Goal: Task Accomplishment & Management: Manage account settings

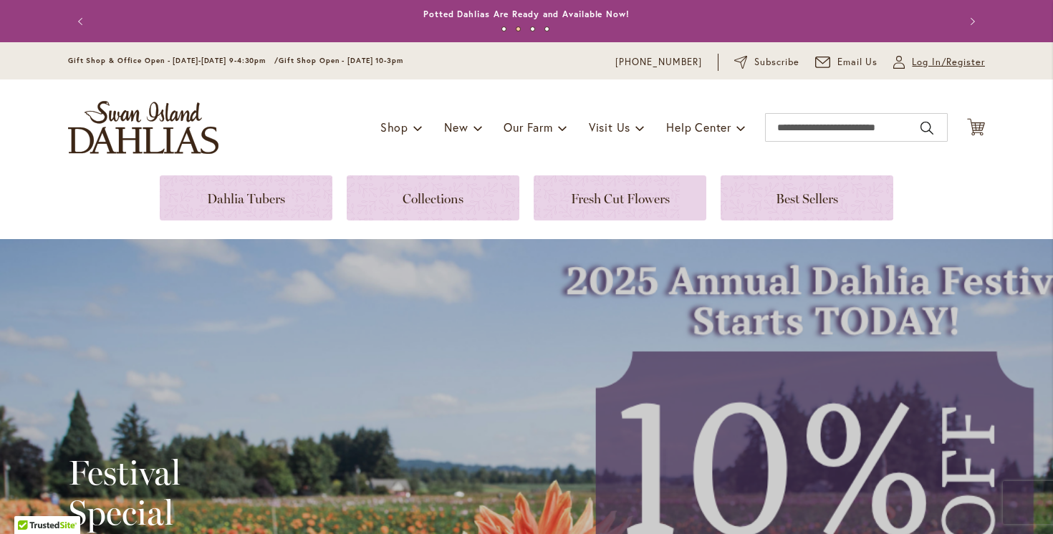
click at [927, 60] on span "Log In/Register" at bounding box center [948, 62] width 73 height 14
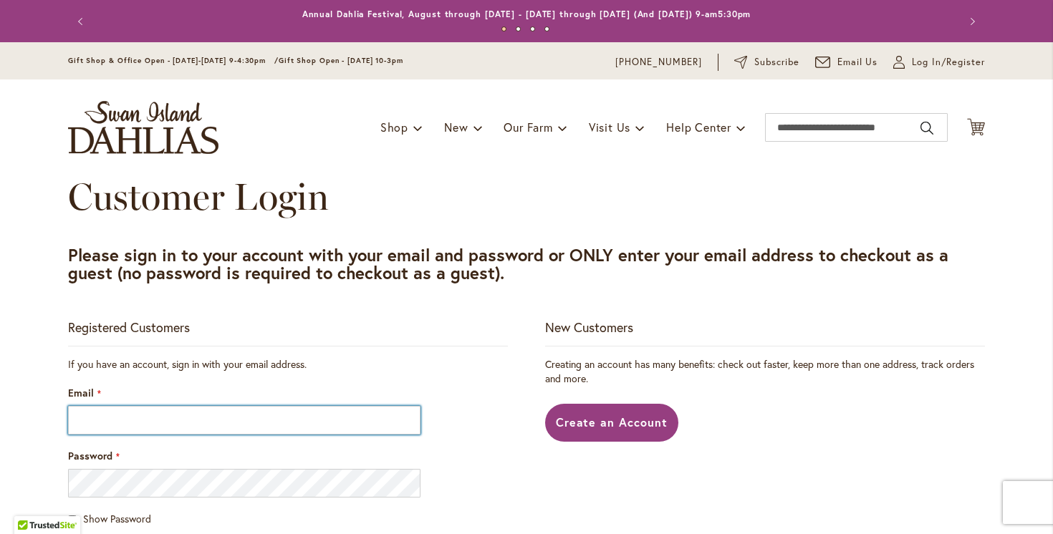
type input "**********"
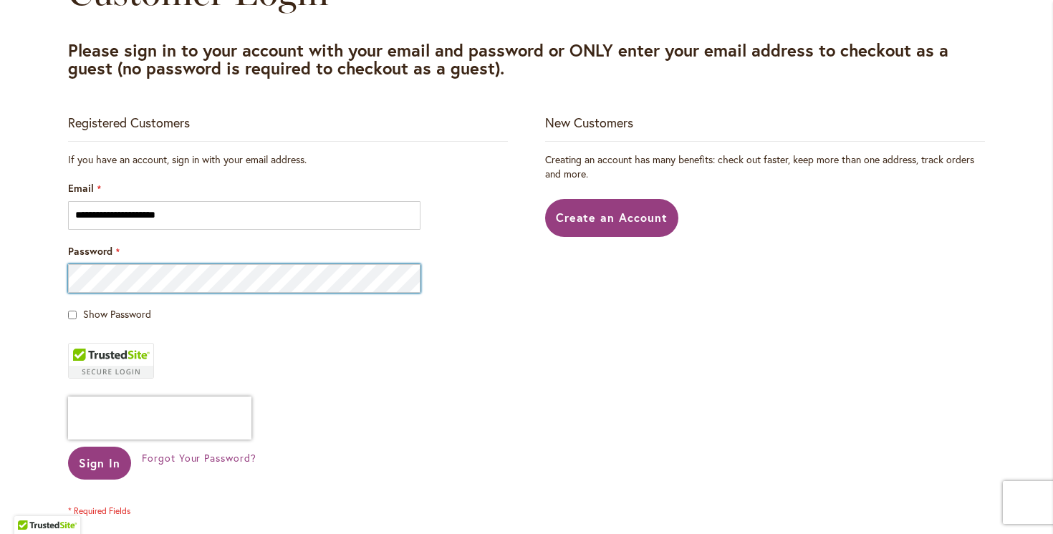
scroll to position [223, 0]
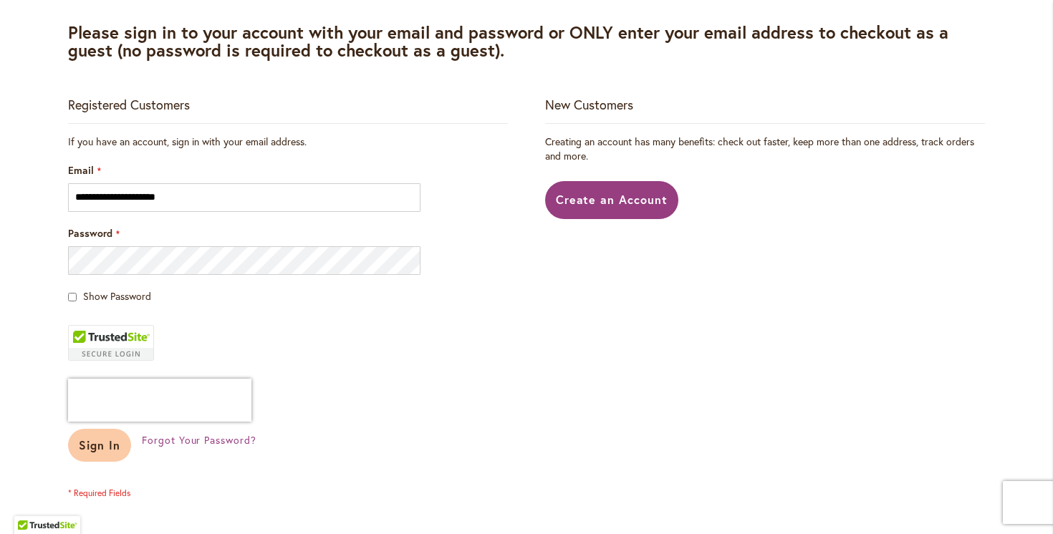
click at [103, 448] on span "Sign In" at bounding box center [100, 445] width 42 height 15
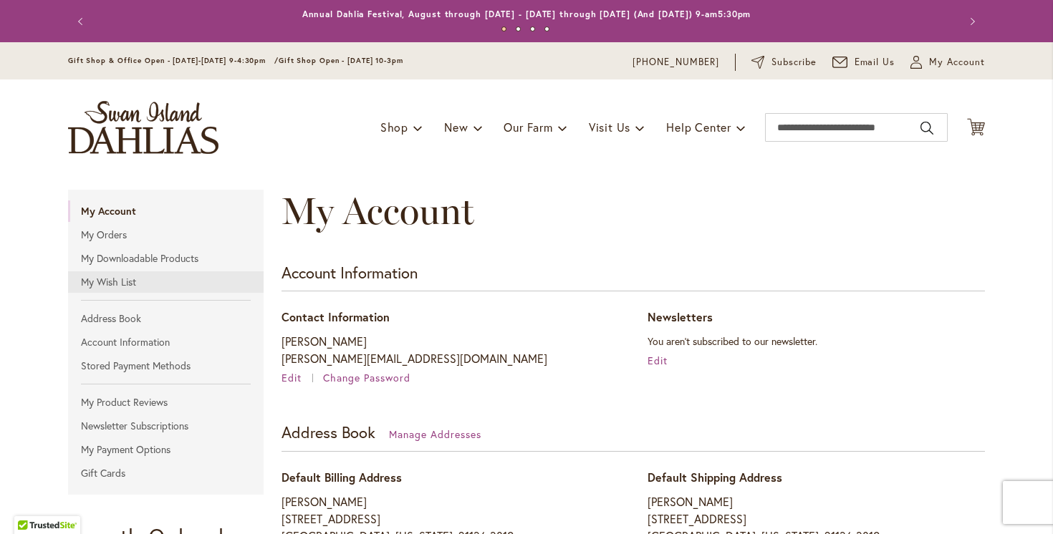
click at [97, 280] on link "My Wish List" at bounding box center [165, 281] width 195 height 21
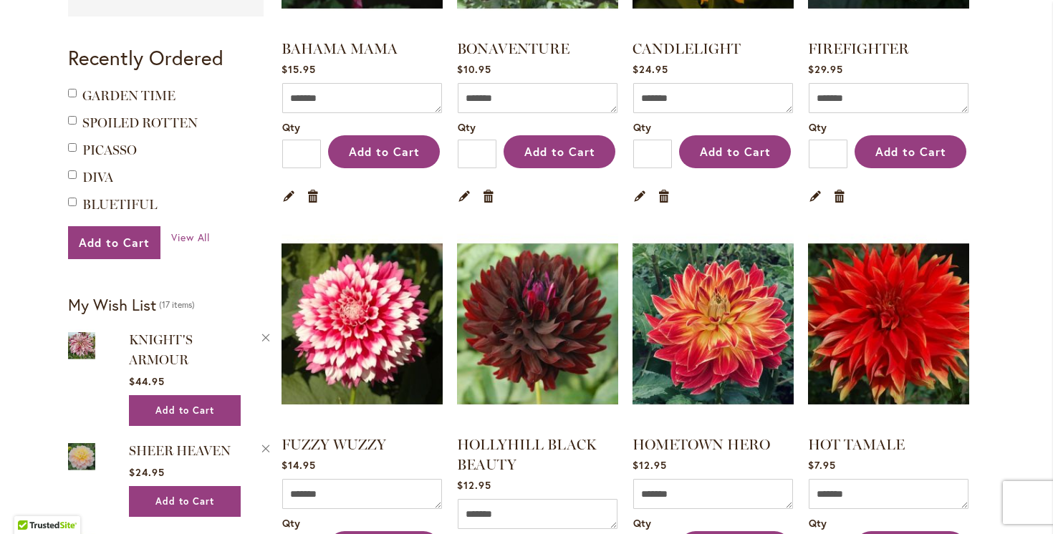
scroll to position [480, 0]
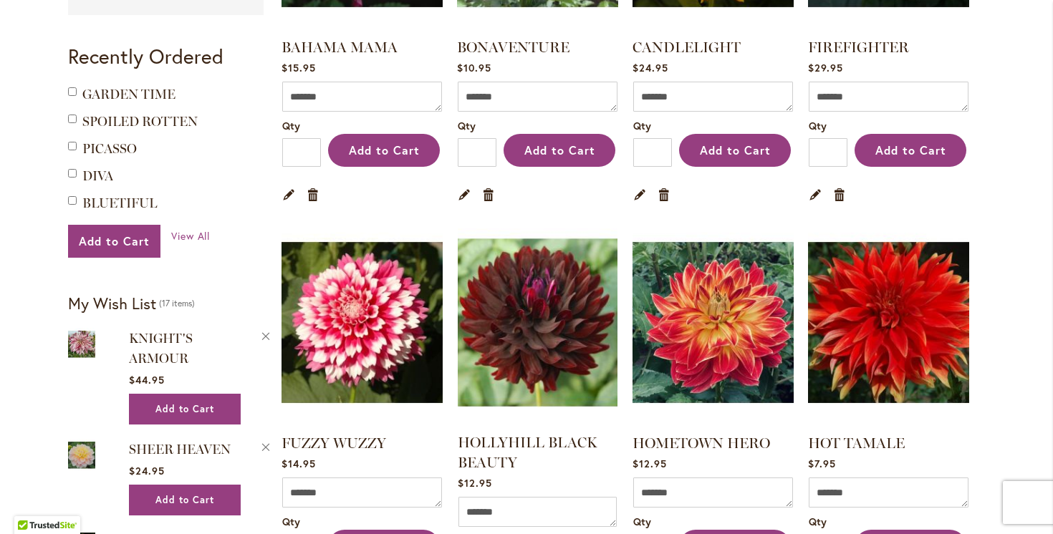
click at [546, 301] on img at bounding box center [538, 323] width 168 height 210
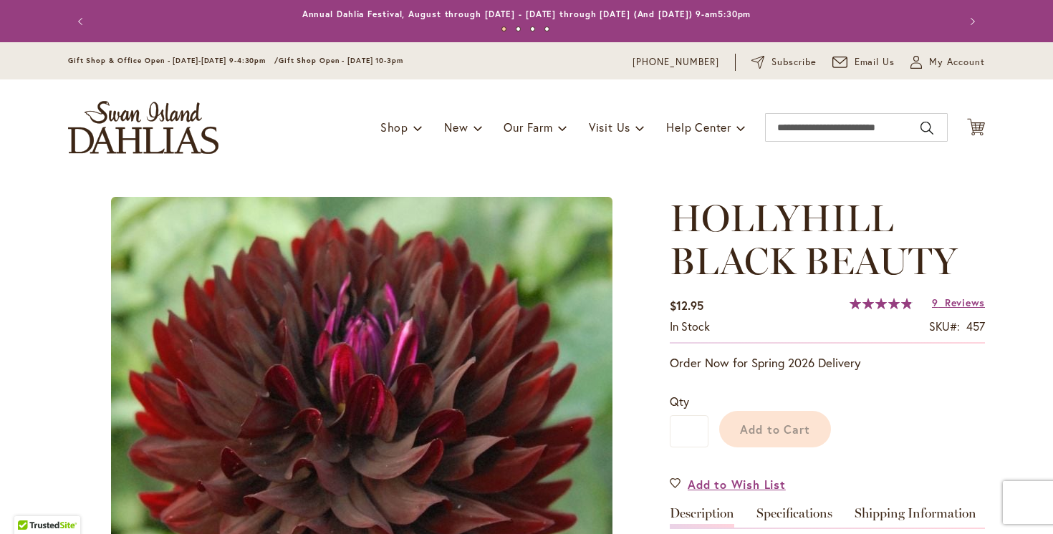
type input "**********"
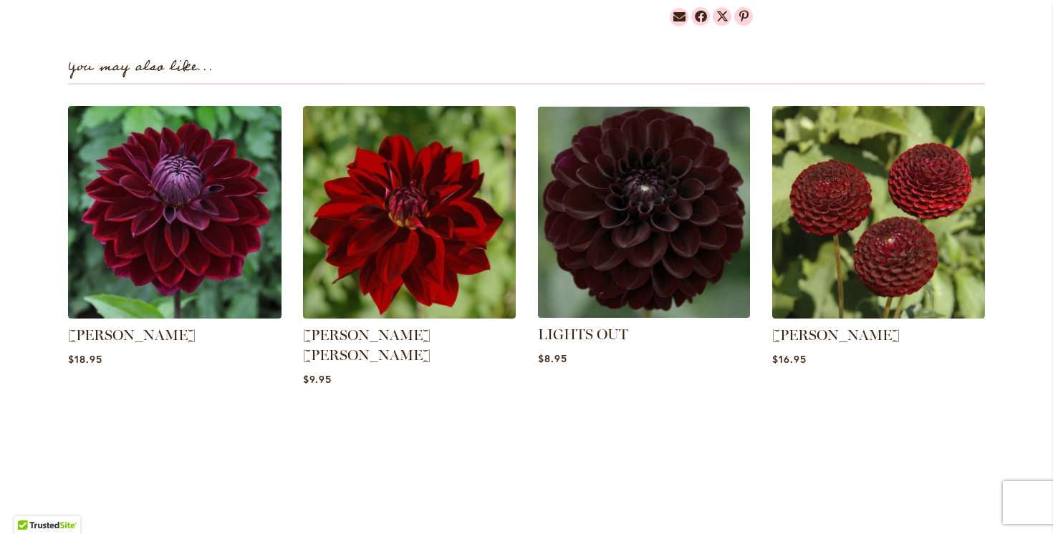
scroll to position [1028, 0]
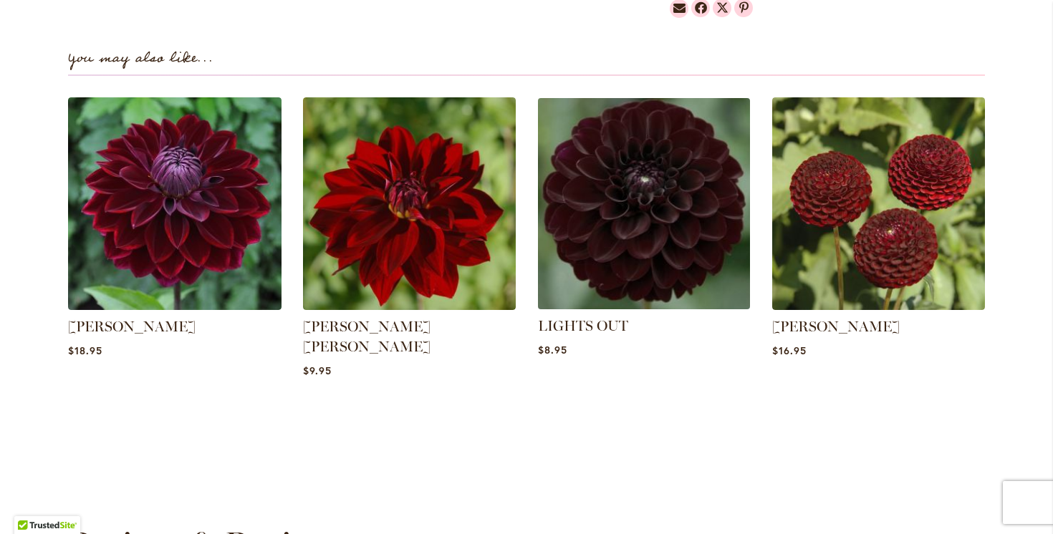
click at [647, 176] on img at bounding box center [644, 203] width 222 height 222
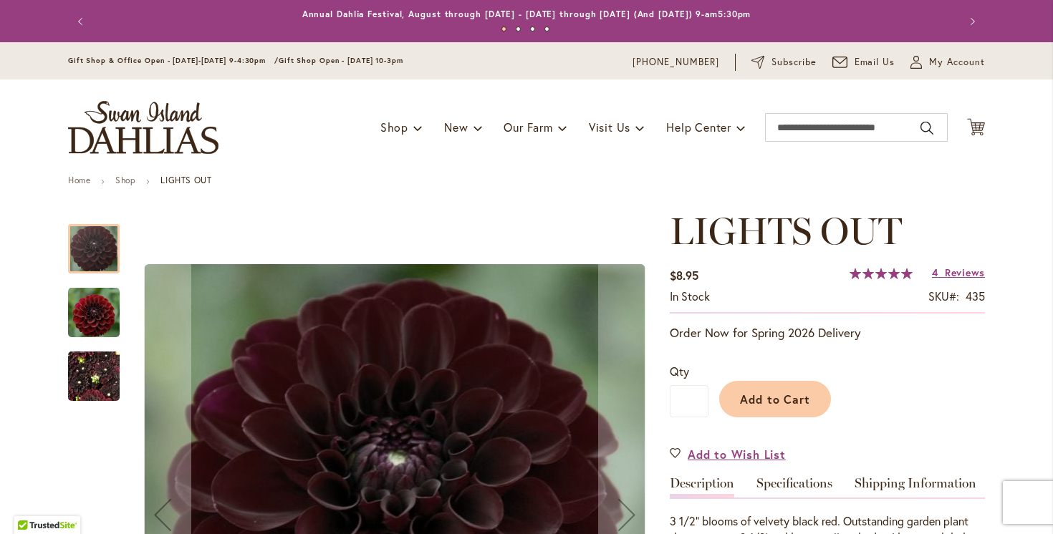
type input "**********"
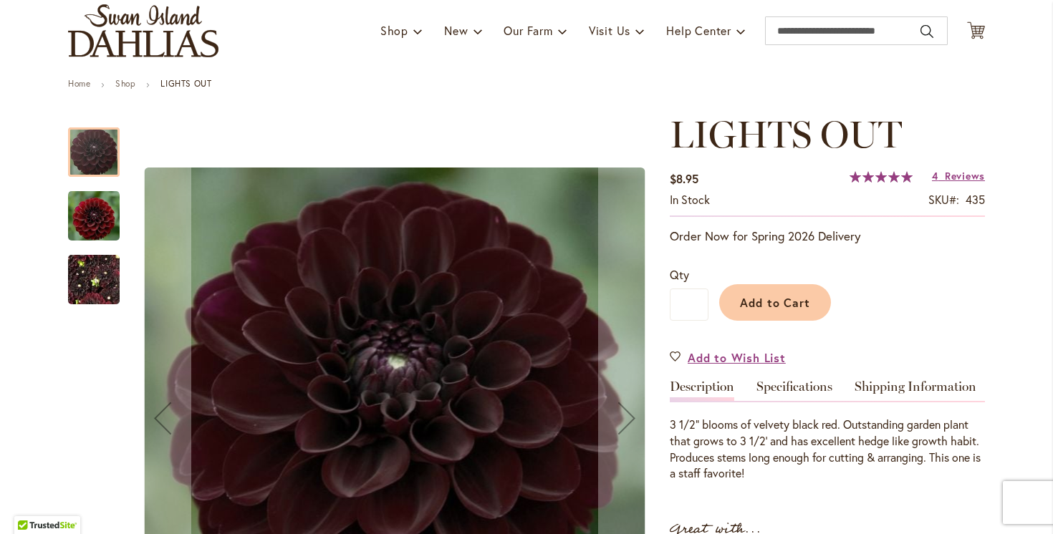
scroll to position [98, 0]
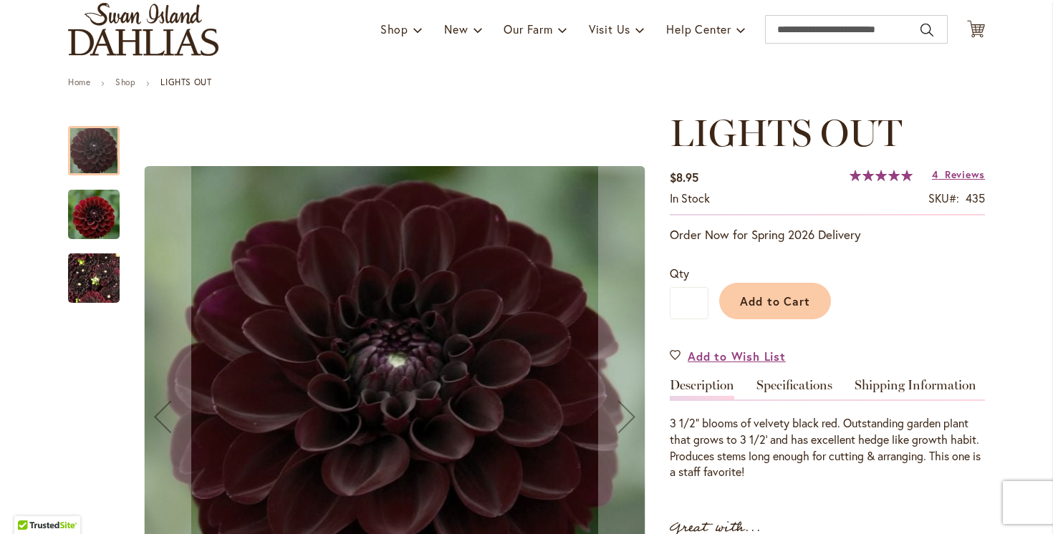
click at [86, 216] on img "LIGHTS OUT" at bounding box center [94, 214] width 52 height 53
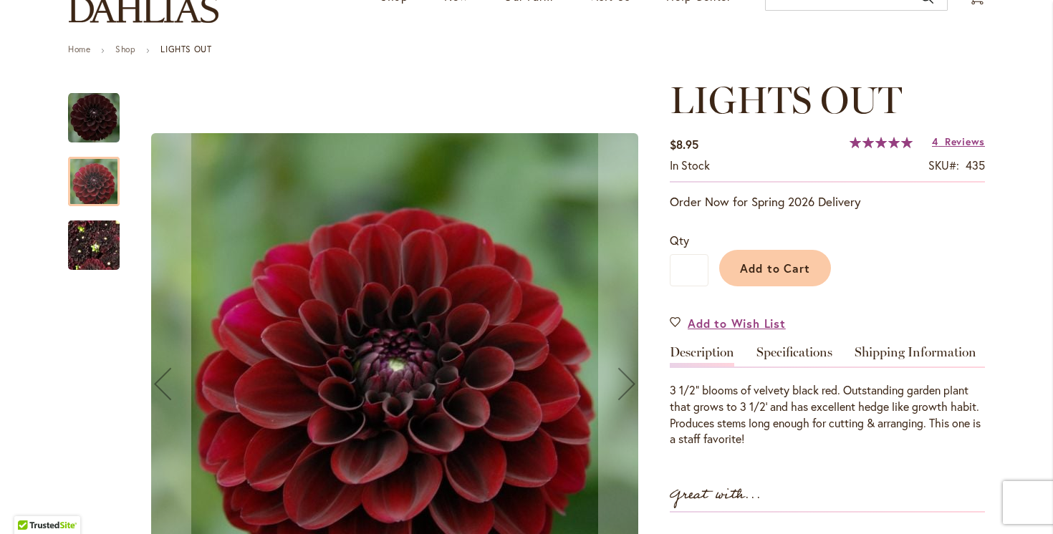
scroll to position [142, 0]
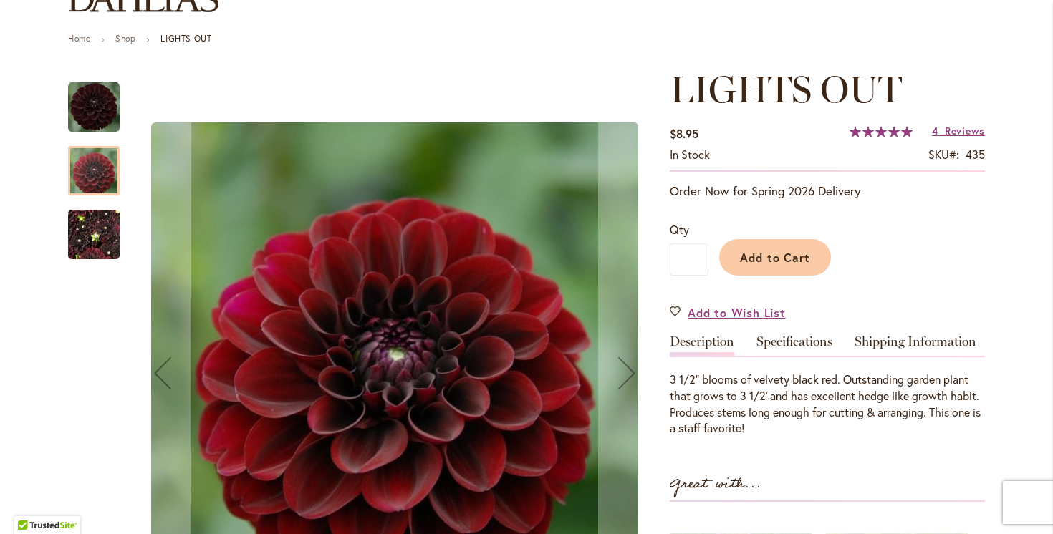
click at [87, 223] on img "LIGHTS OUT" at bounding box center [94, 235] width 52 height 69
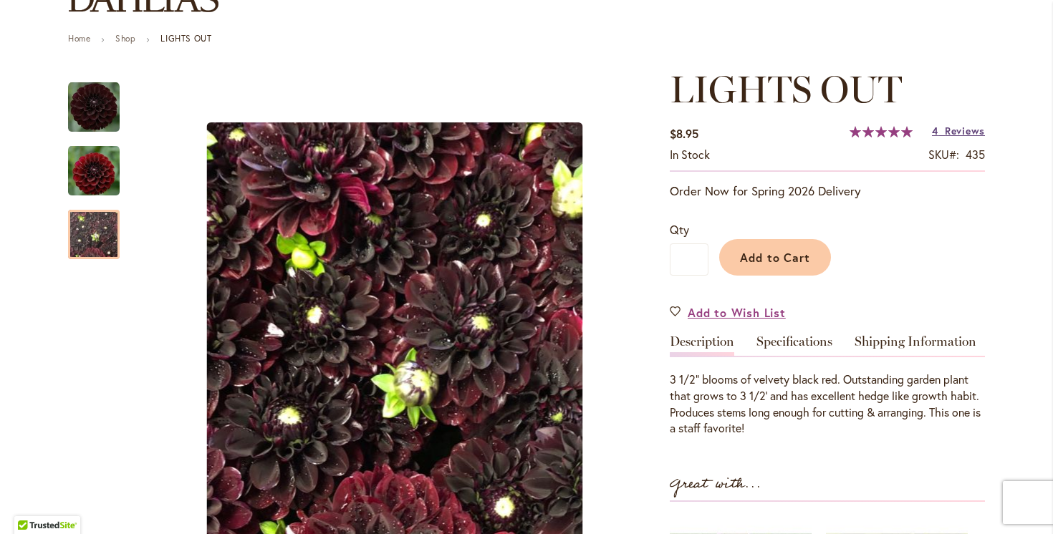
click at [945, 133] on span "Reviews" at bounding box center [965, 131] width 40 height 14
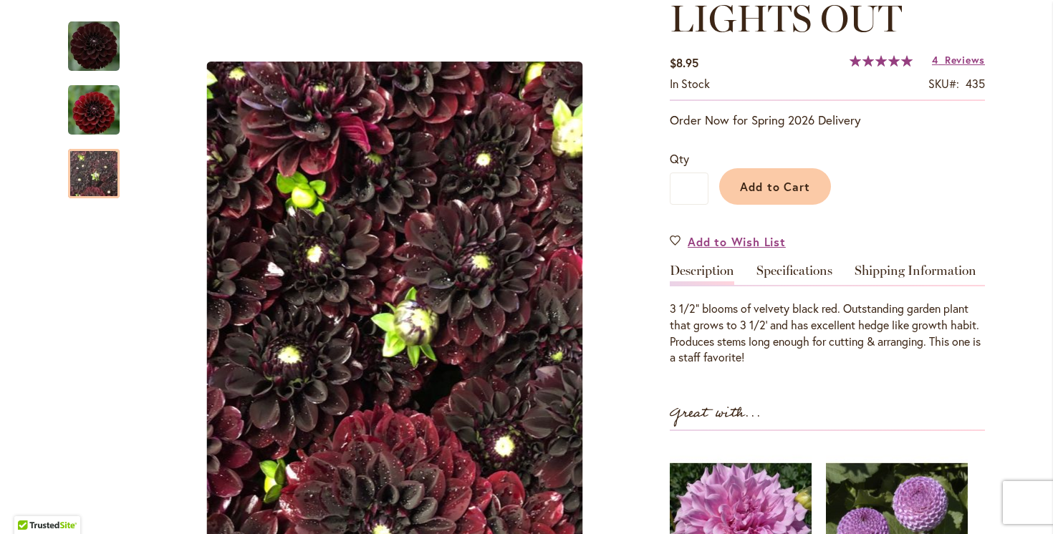
scroll to position [213, 0]
click at [720, 239] on span "Add to Wish List" at bounding box center [736, 241] width 98 height 16
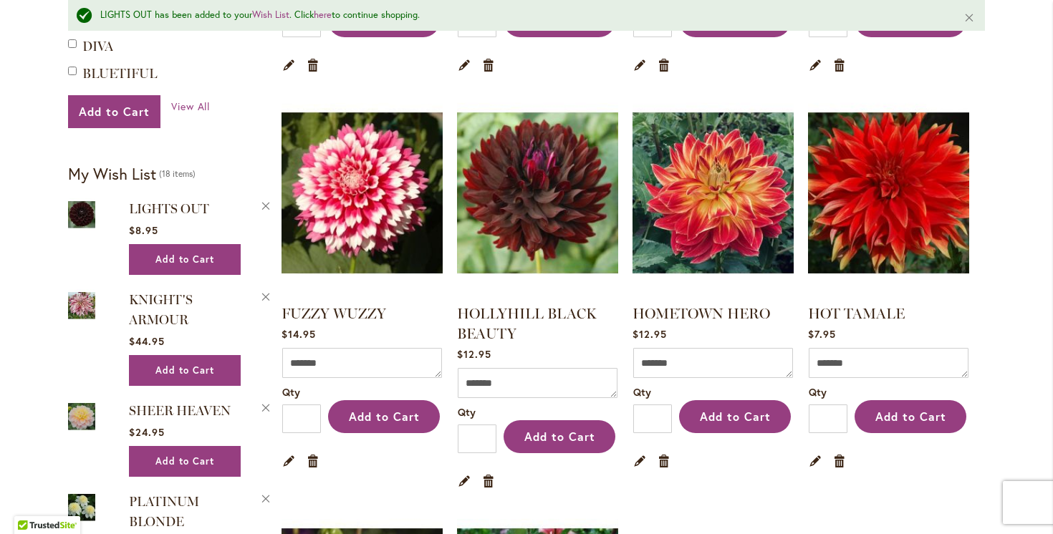
scroll to position [642, 0]
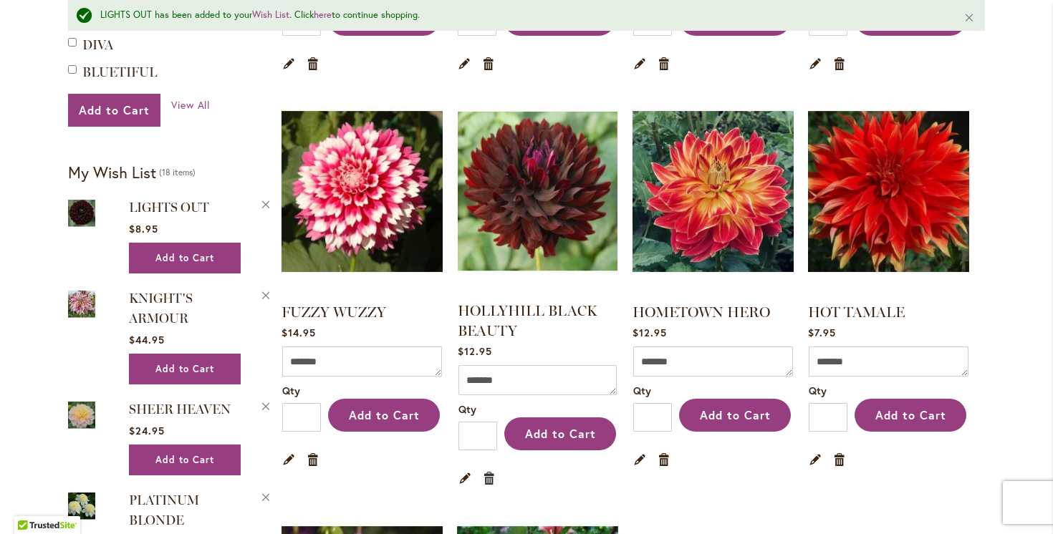
click at [483, 480] on link "Remove item" at bounding box center [490, 478] width 14 height 16
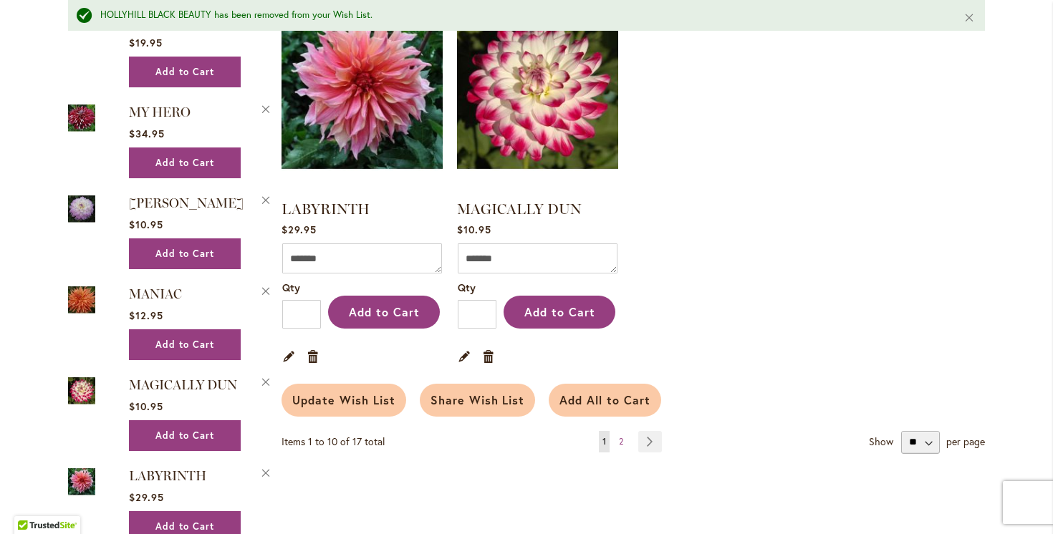
scroll to position [1141, 0]
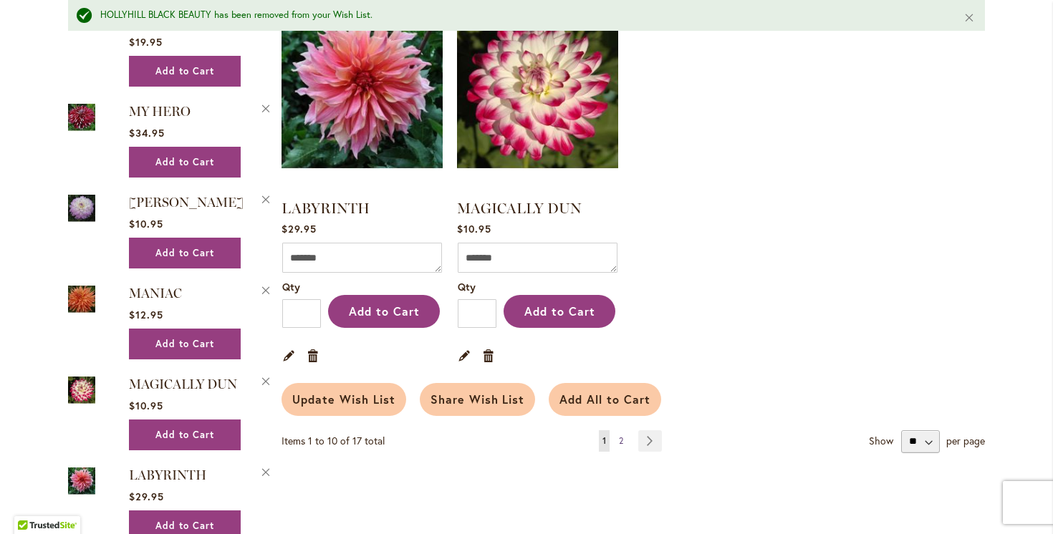
click at [619, 441] on span "2" at bounding box center [621, 440] width 4 height 11
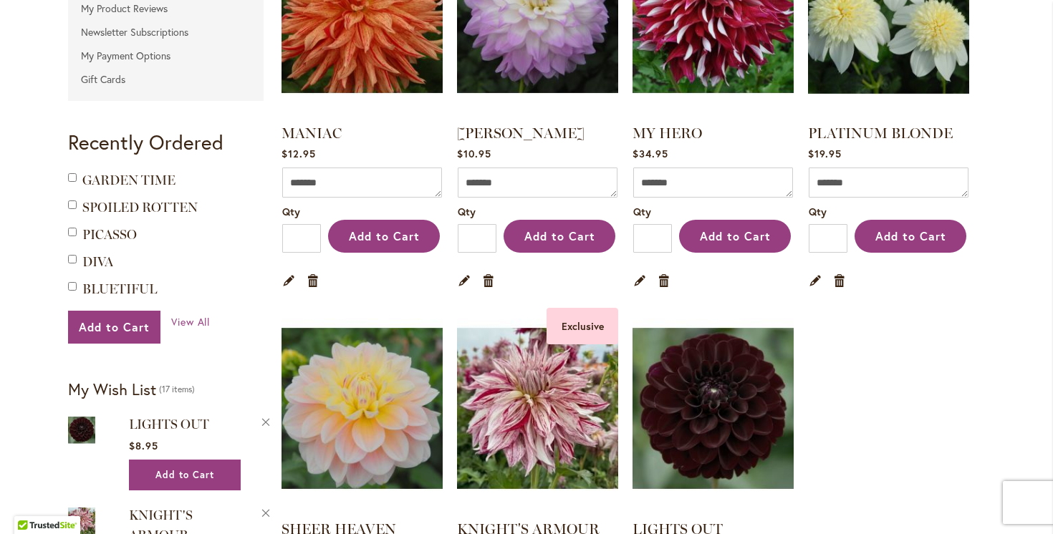
scroll to position [395, 0]
